Goal: Check status: Check status

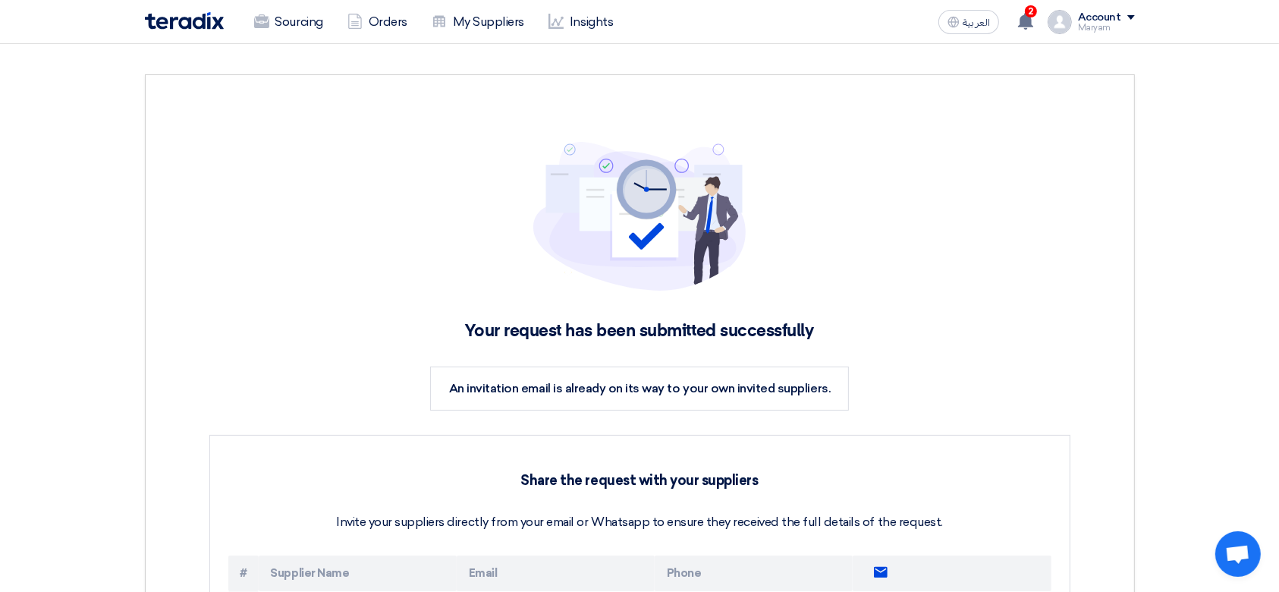
click at [211, 13] on img at bounding box center [184, 20] width 79 height 17
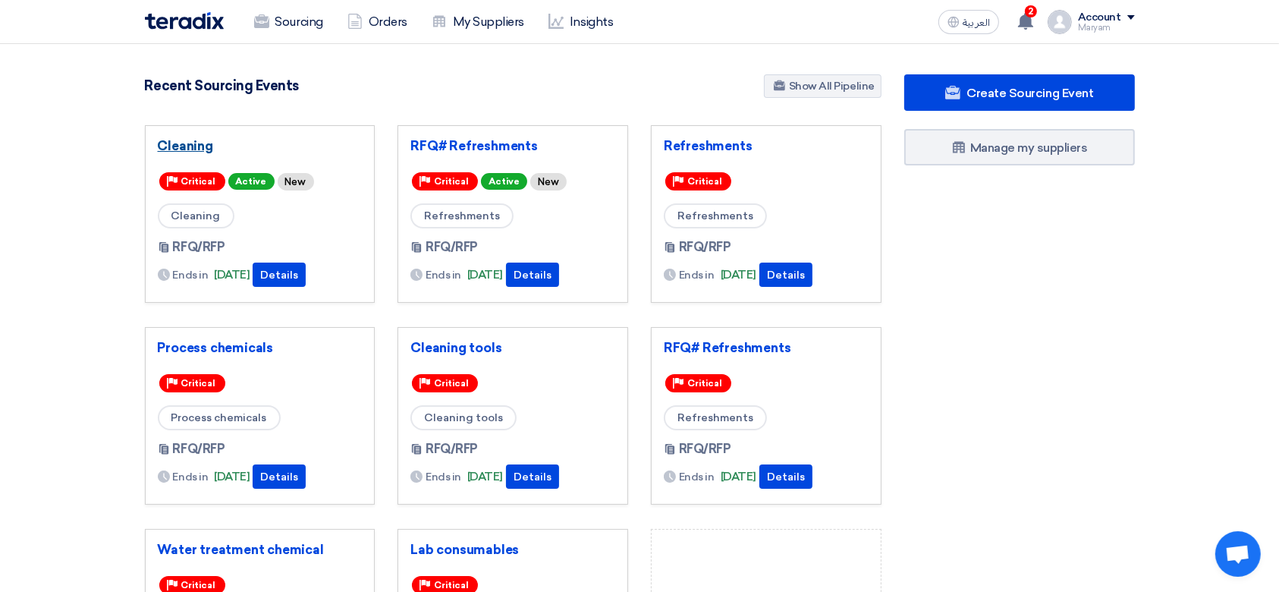
click at [194, 143] on link "Cleaning" at bounding box center [260, 145] width 205 height 15
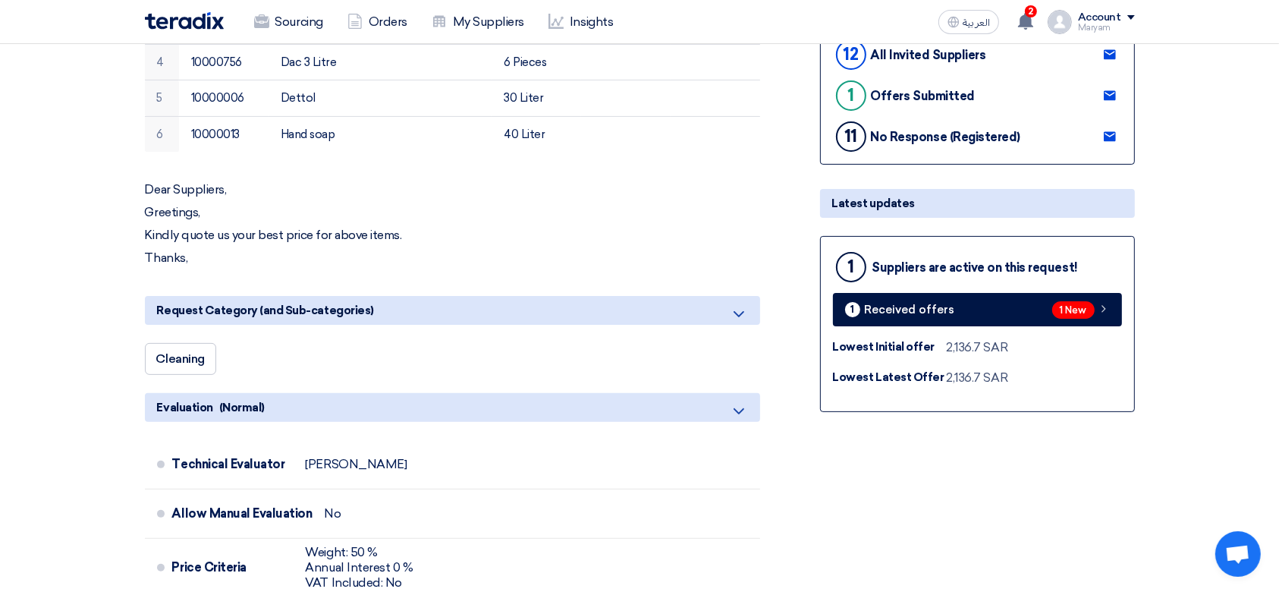
scroll to position [404, 0]
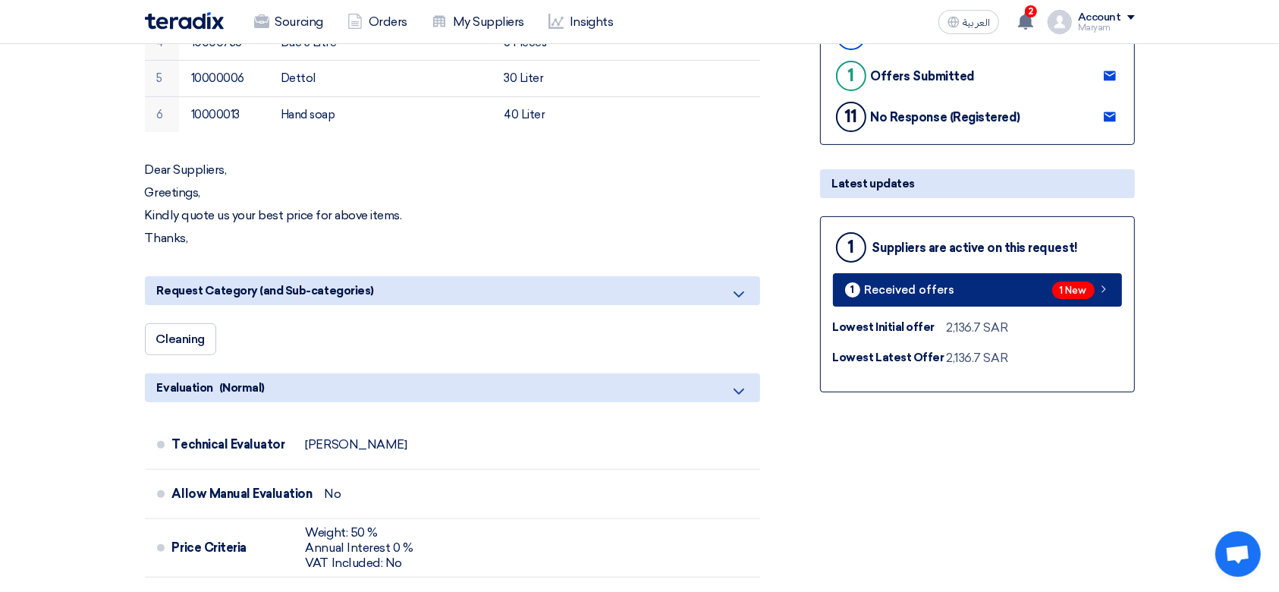
click at [878, 277] on link "1 Received offers 1 New" at bounding box center [977, 289] width 289 height 33
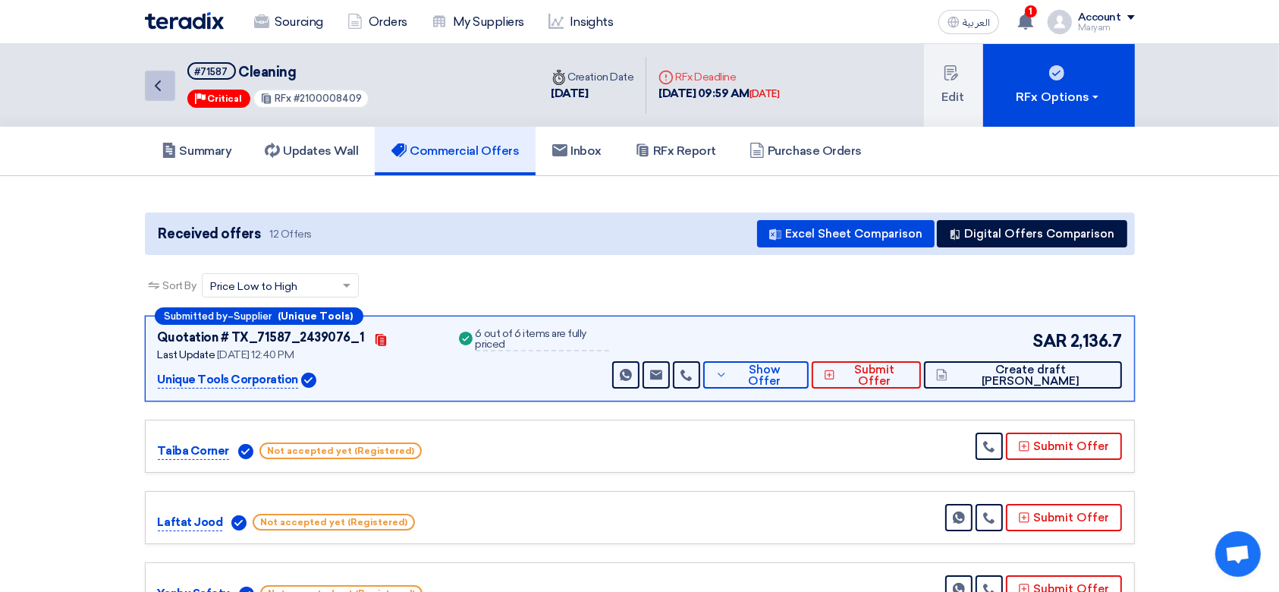
click at [156, 83] on icon "Back" at bounding box center [158, 86] width 18 height 18
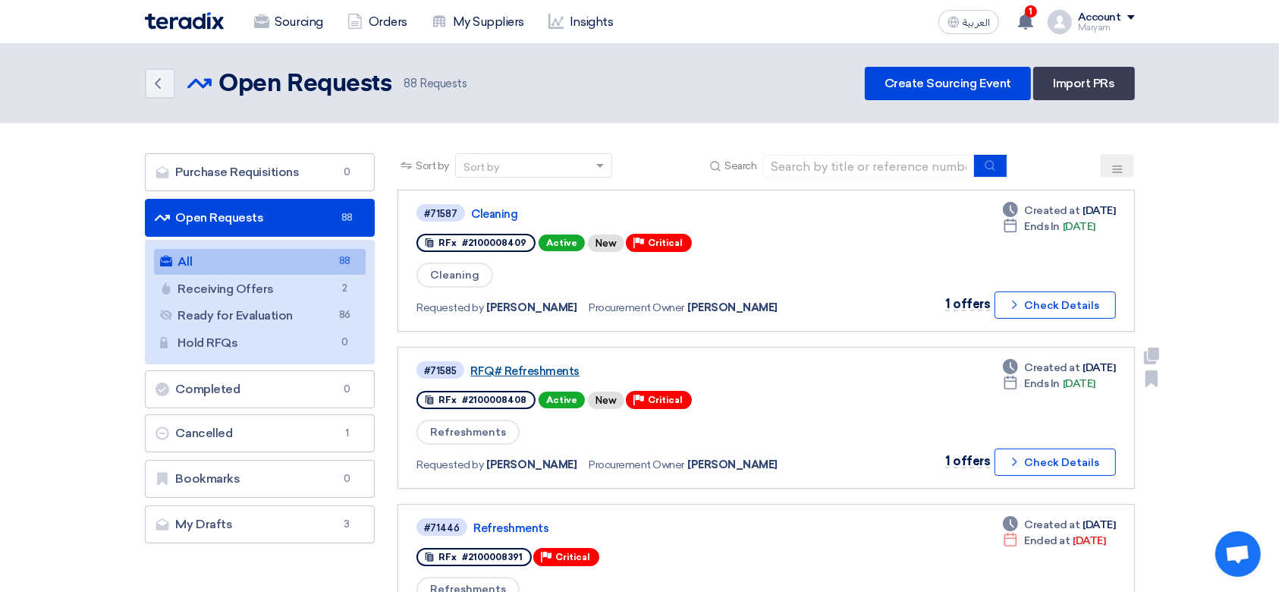
click at [515, 372] on link "RFQ# Refreshments" at bounding box center [659, 371] width 379 height 14
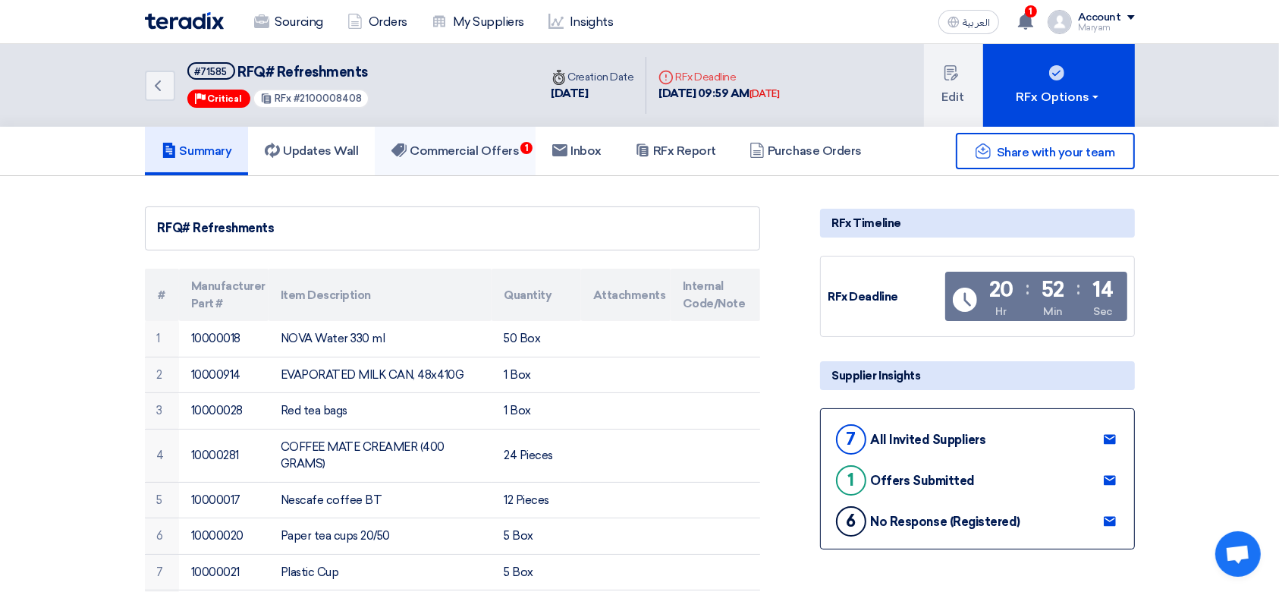
click at [469, 127] on link "Commercial Offers 1" at bounding box center [455, 151] width 161 height 49
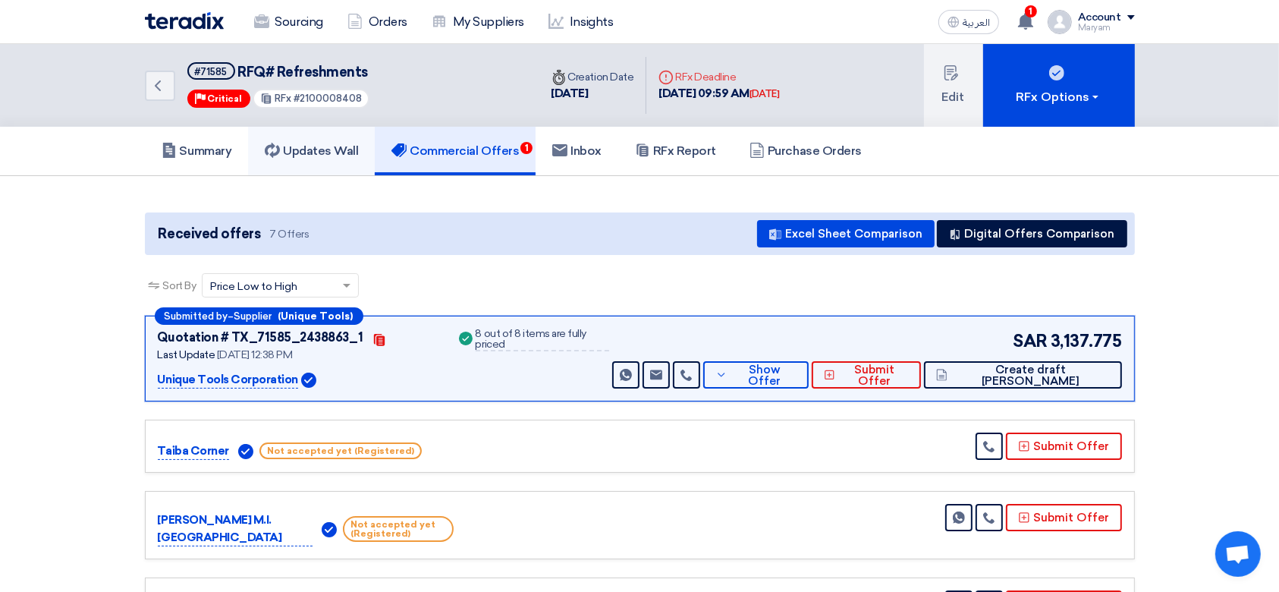
click at [285, 147] on h5 "Updates Wall" at bounding box center [311, 150] width 93 height 15
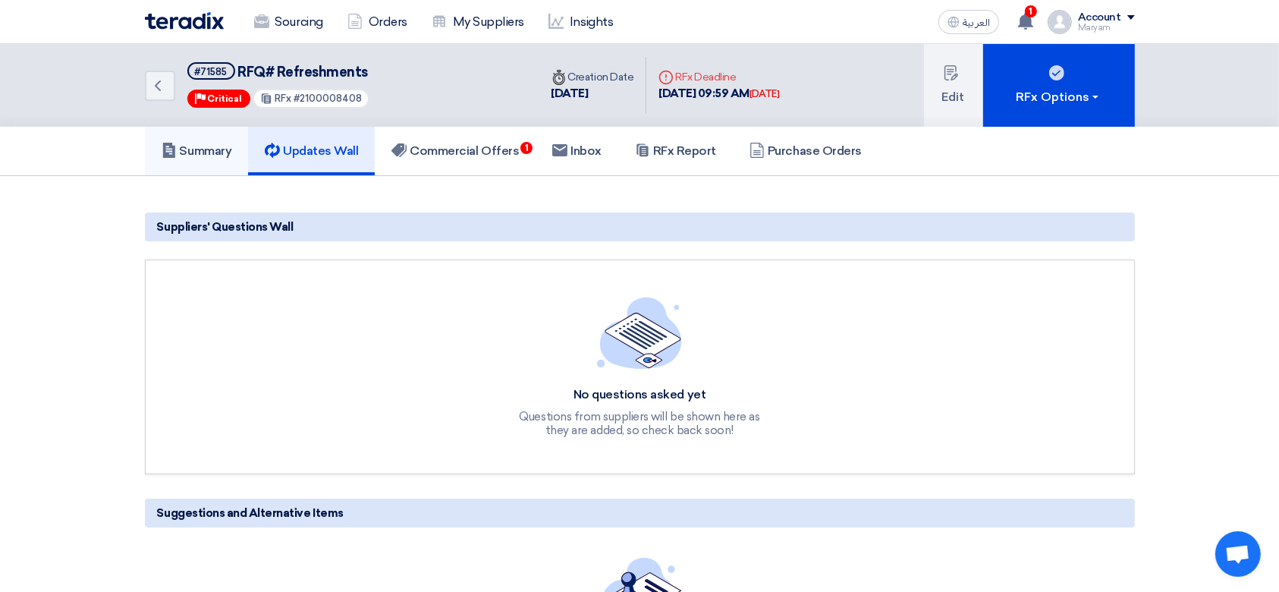
click at [203, 156] on h5 "Summary" at bounding box center [197, 150] width 71 height 15
